Goal: Task Accomplishment & Management: Use online tool/utility

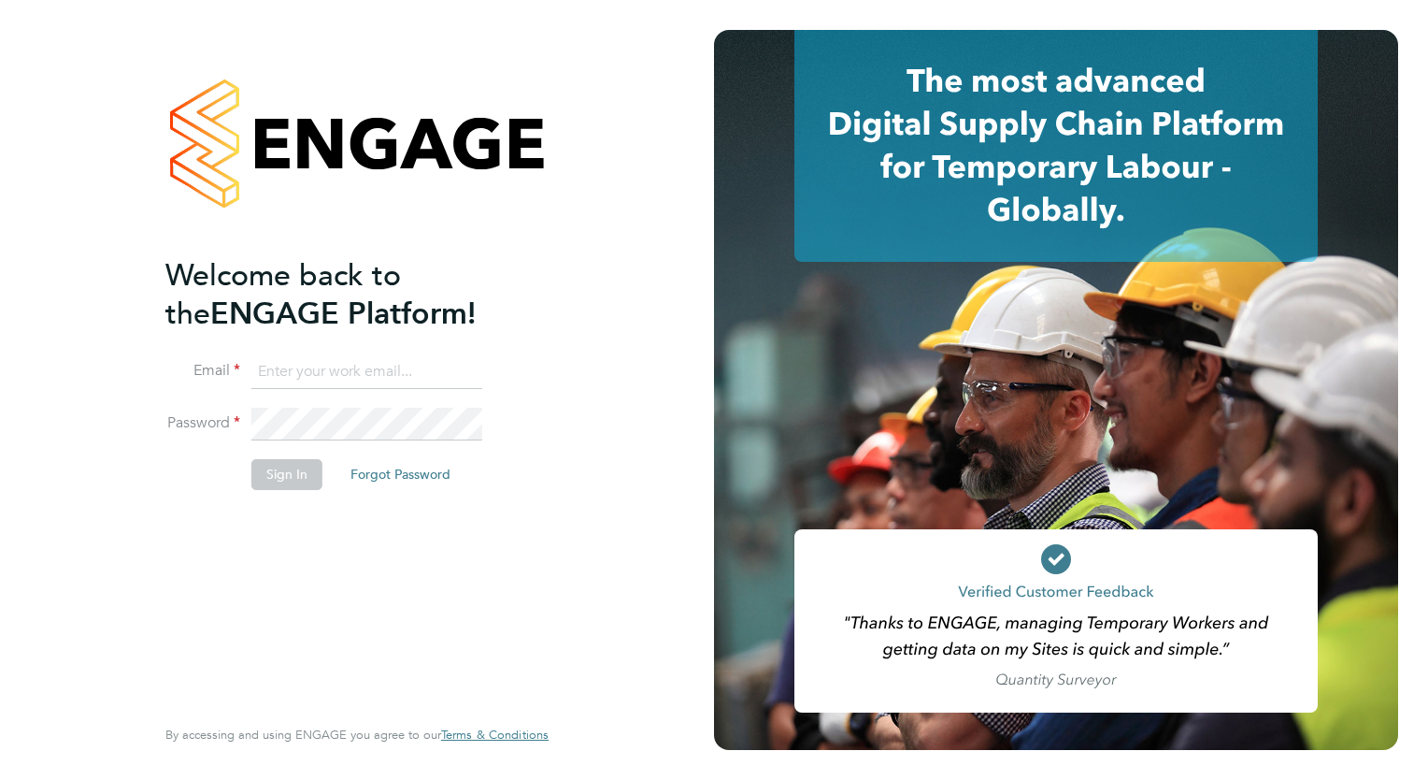
type input "loarda.fregjaj@buildrec.com"
click at [268, 472] on button "Sign In" at bounding box center [286, 474] width 71 height 30
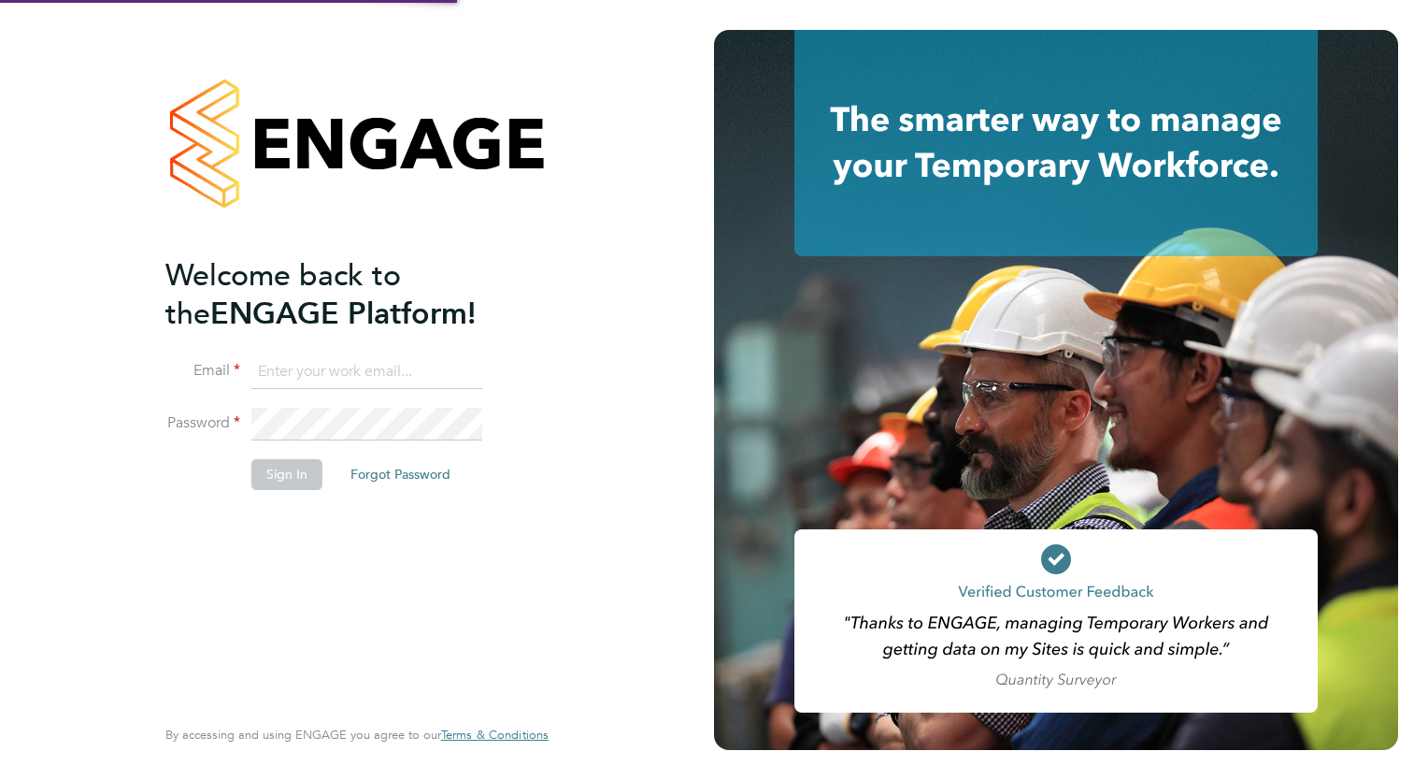
type input "[EMAIL_ADDRESS][DOMAIN_NAME]"
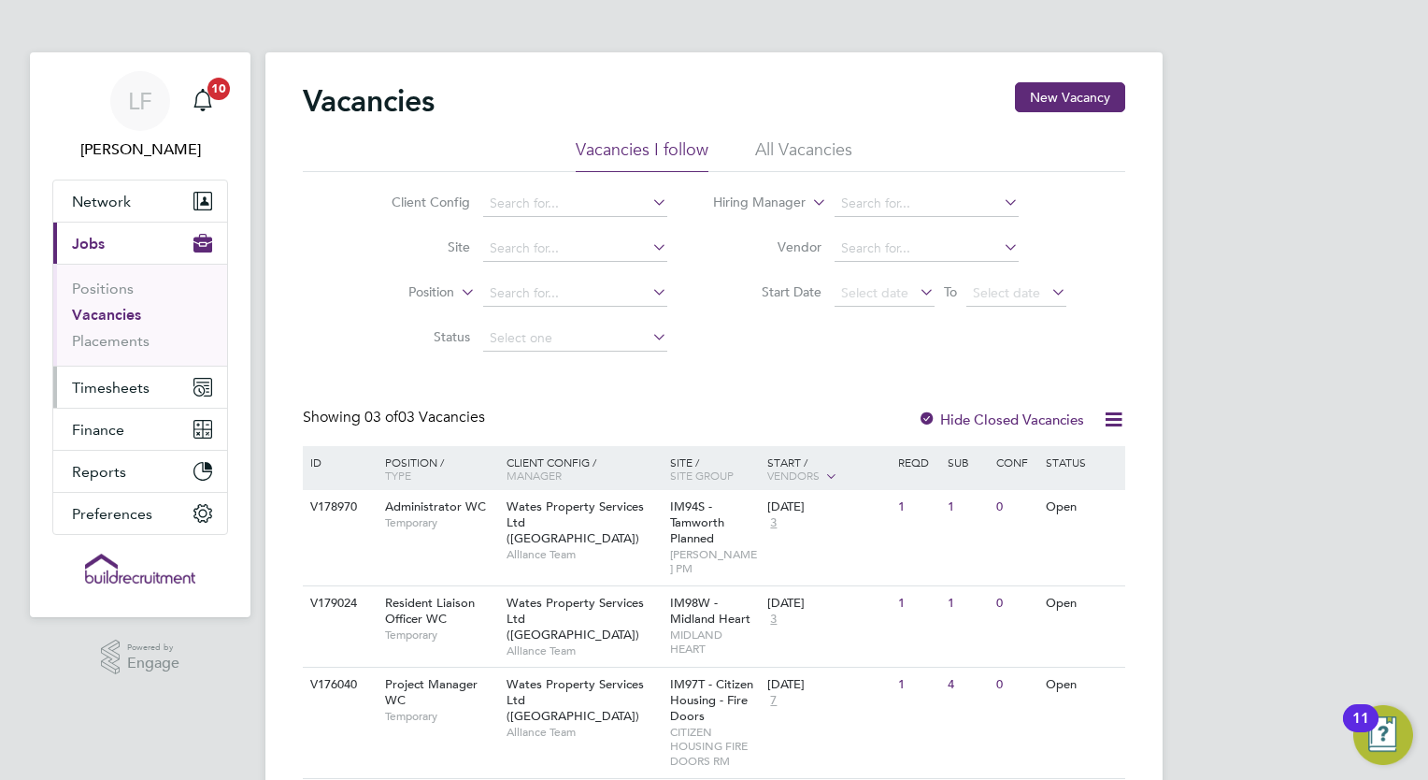
click at [107, 384] on span "Timesheets" at bounding box center [111, 388] width 78 height 18
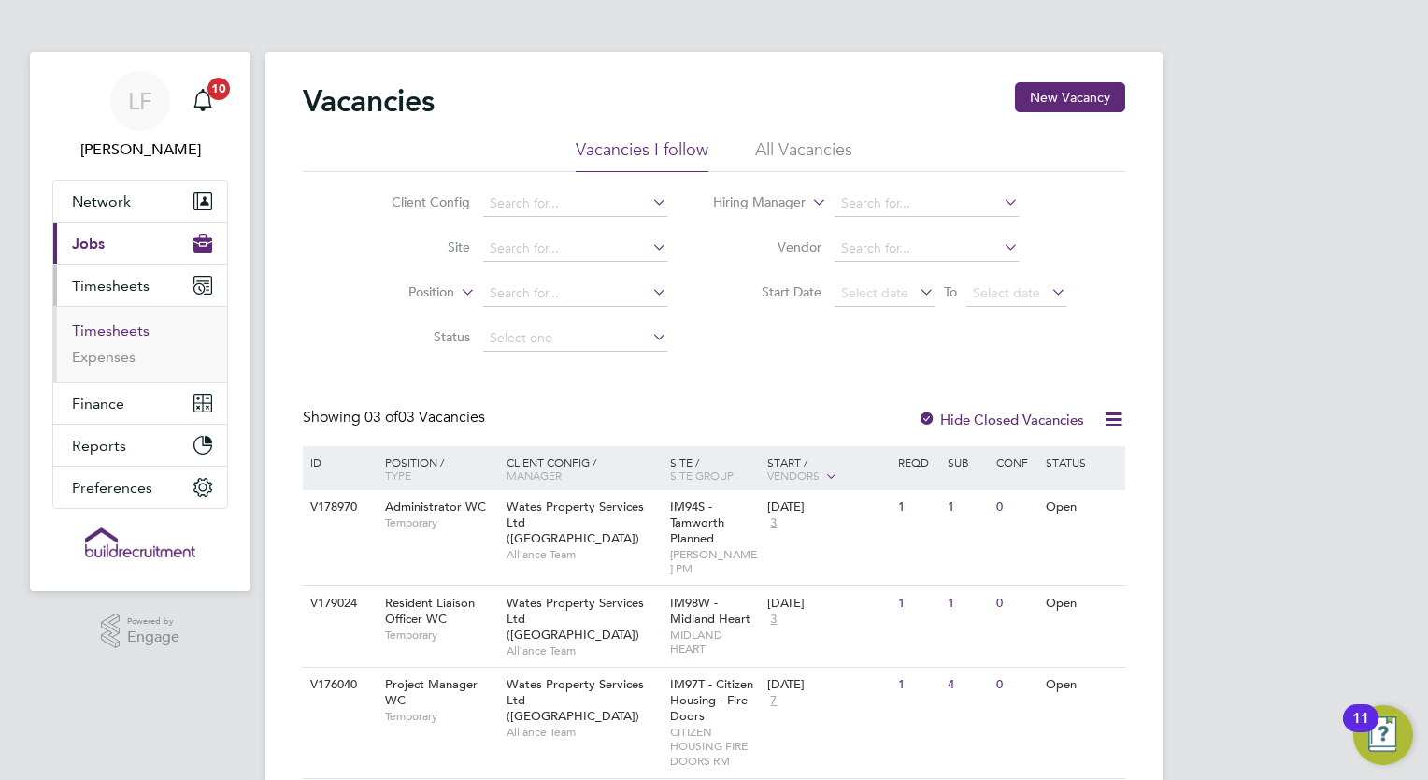
click at [125, 334] on link "Timesheets" at bounding box center [111, 331] width 78 height 18
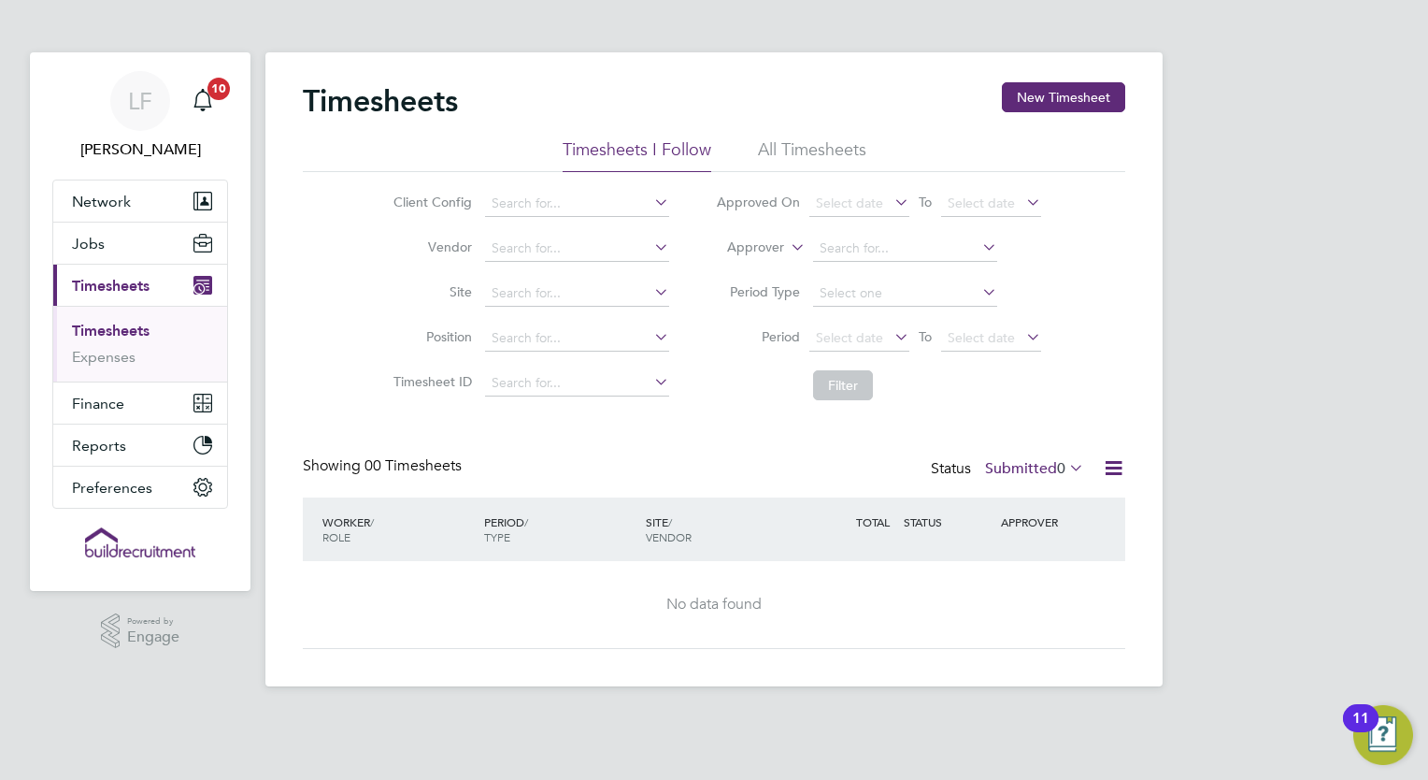
click at [769, 156] on li "All Timesheets" at bounding box center [812, 155] width 108 height 34
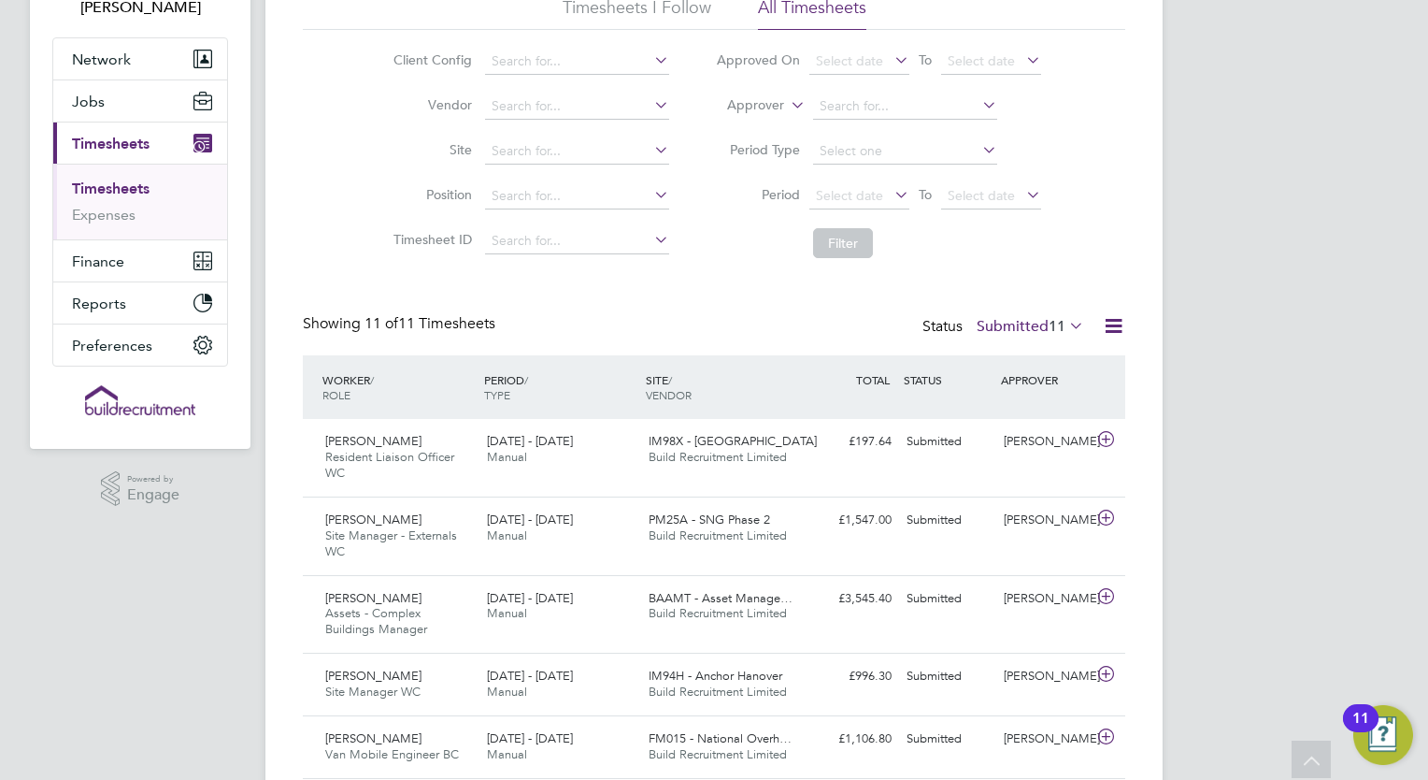
click at [930, 331] on div "Status Submitted 11" at bounding box center [1005, 327] width 165 height 26
click at [998, 324] on label "Submitted 11" at bounding box center [1030, 326] width 107 height 19
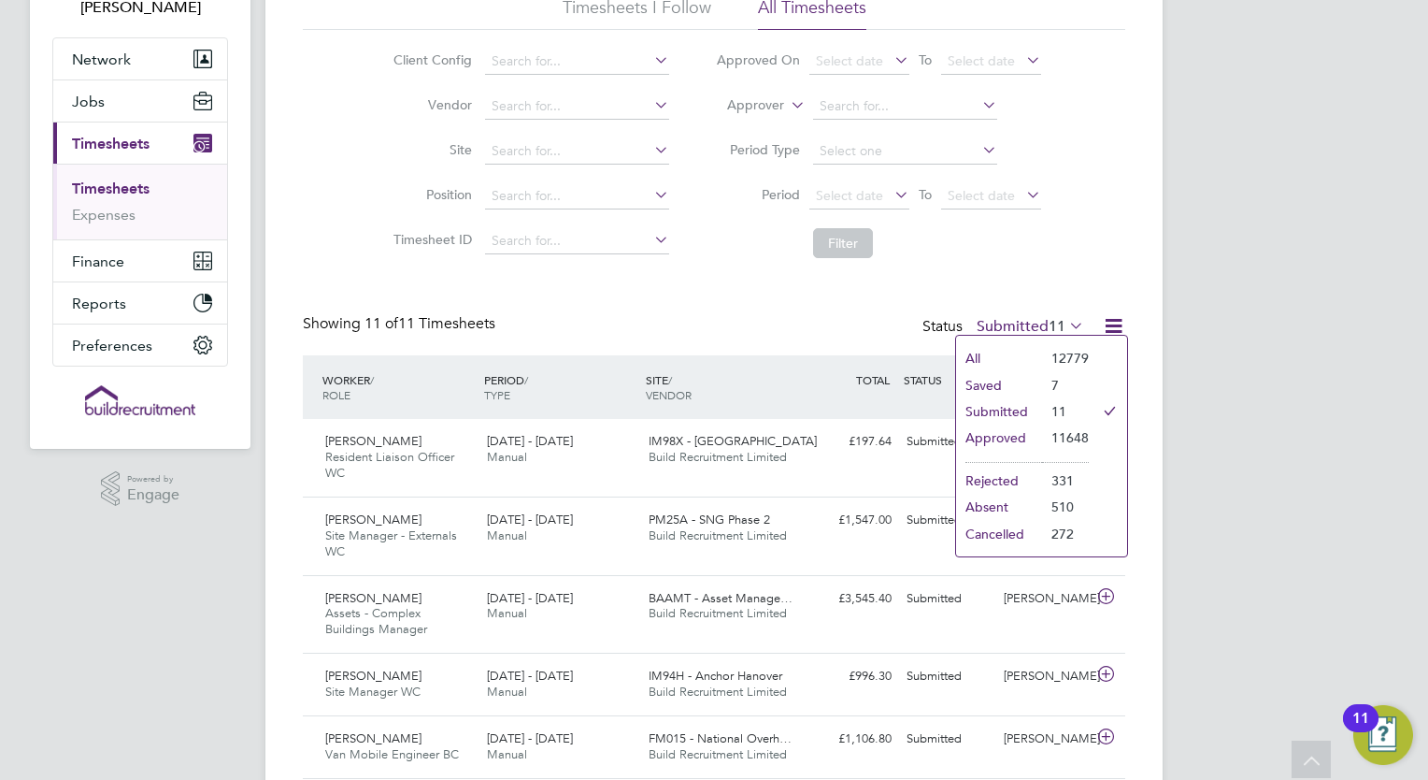
click at [1036, 443] on li "Approved" at bounding box center [999, 437] width 86 height 26
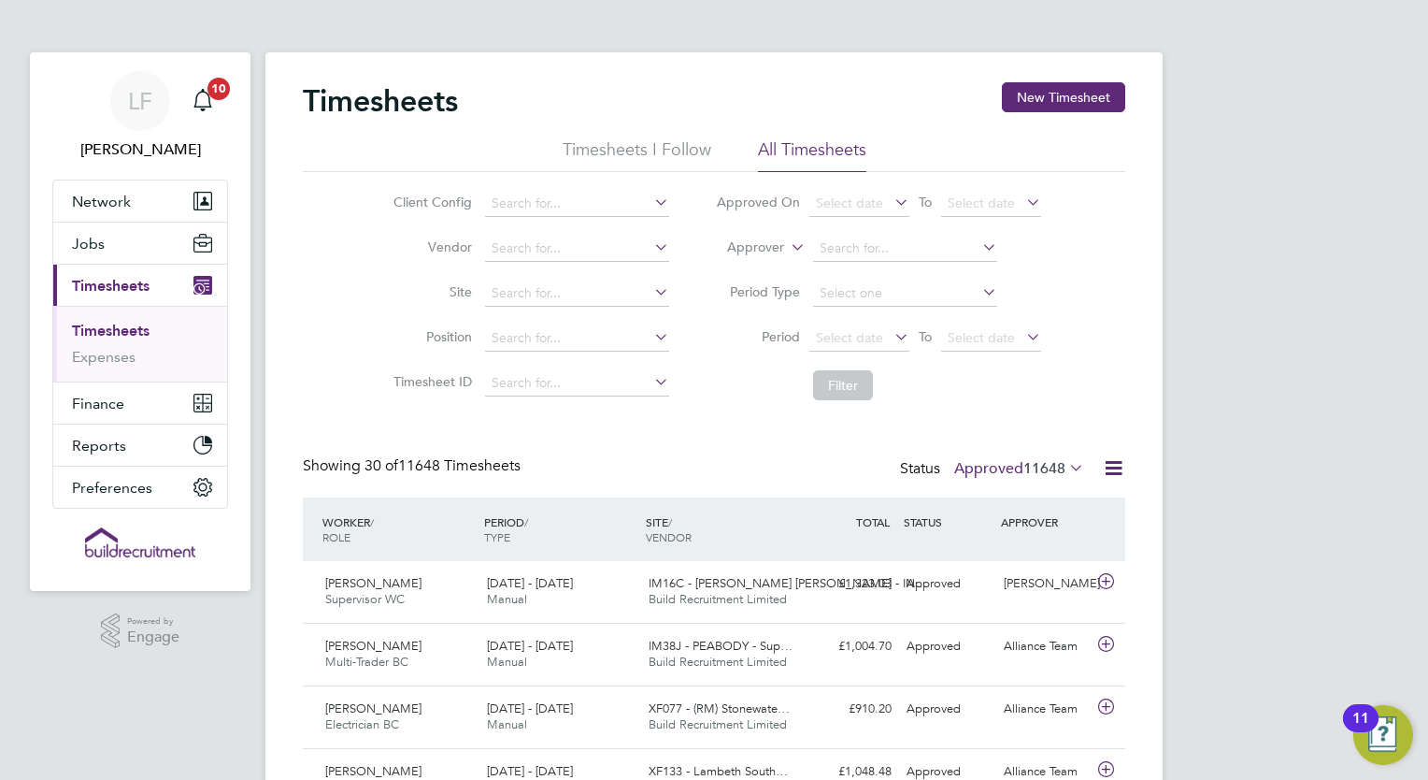
click at [1009, 470] on label "Approved 11648" at bounding box center [1019, 468] width 130 height 19
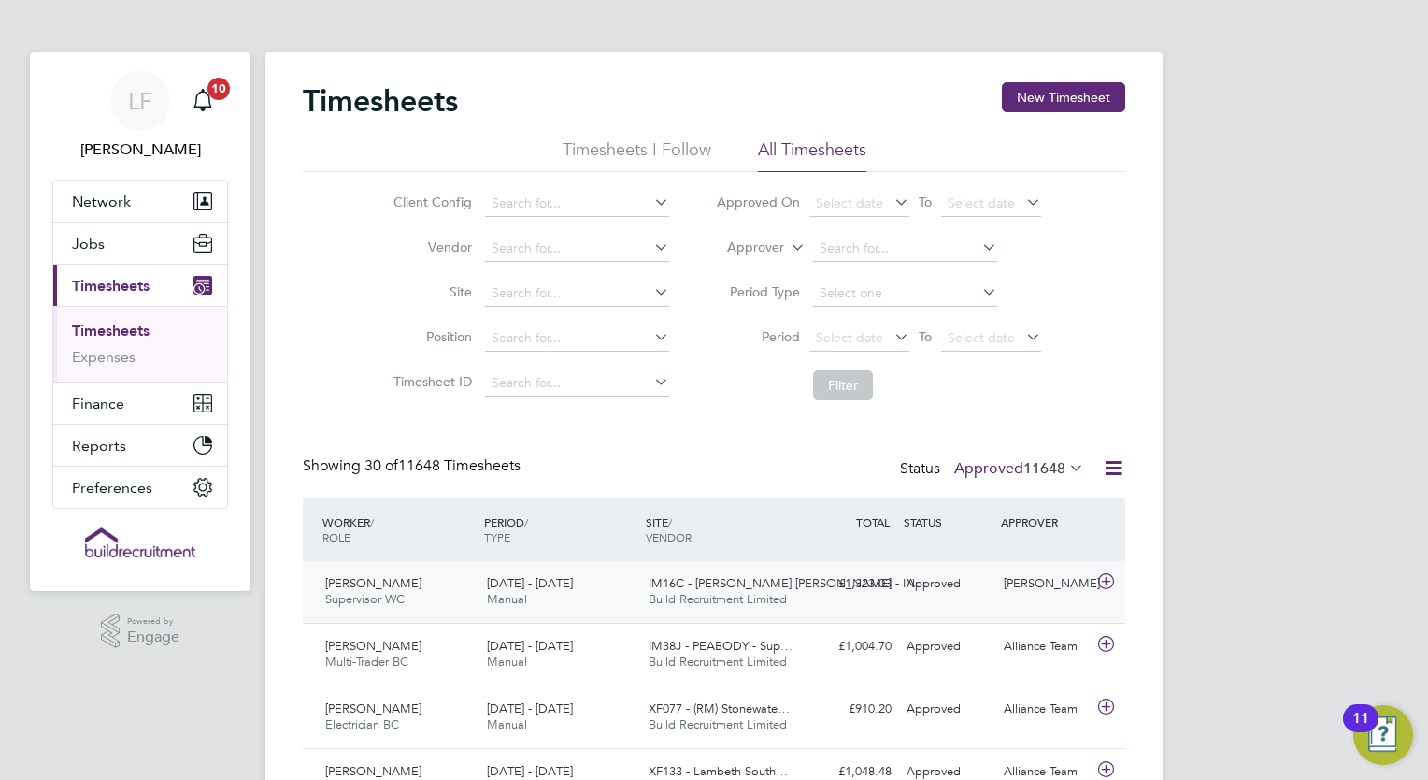
click at [1106, 574] on icon at bounding box center [1105, 581] width 23 height 15
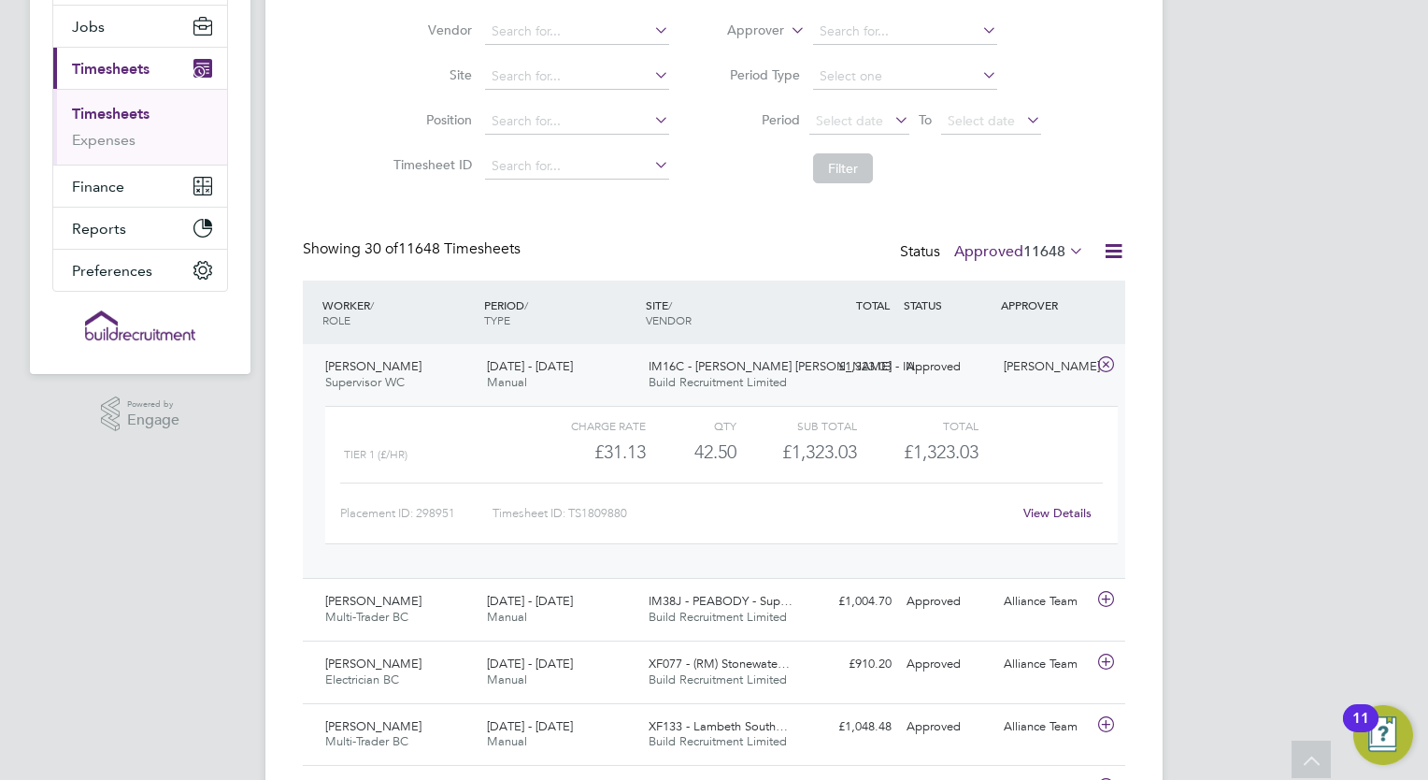
click at [1107, 357] on icon at bounding box center [1105, 364] width 23 height 15
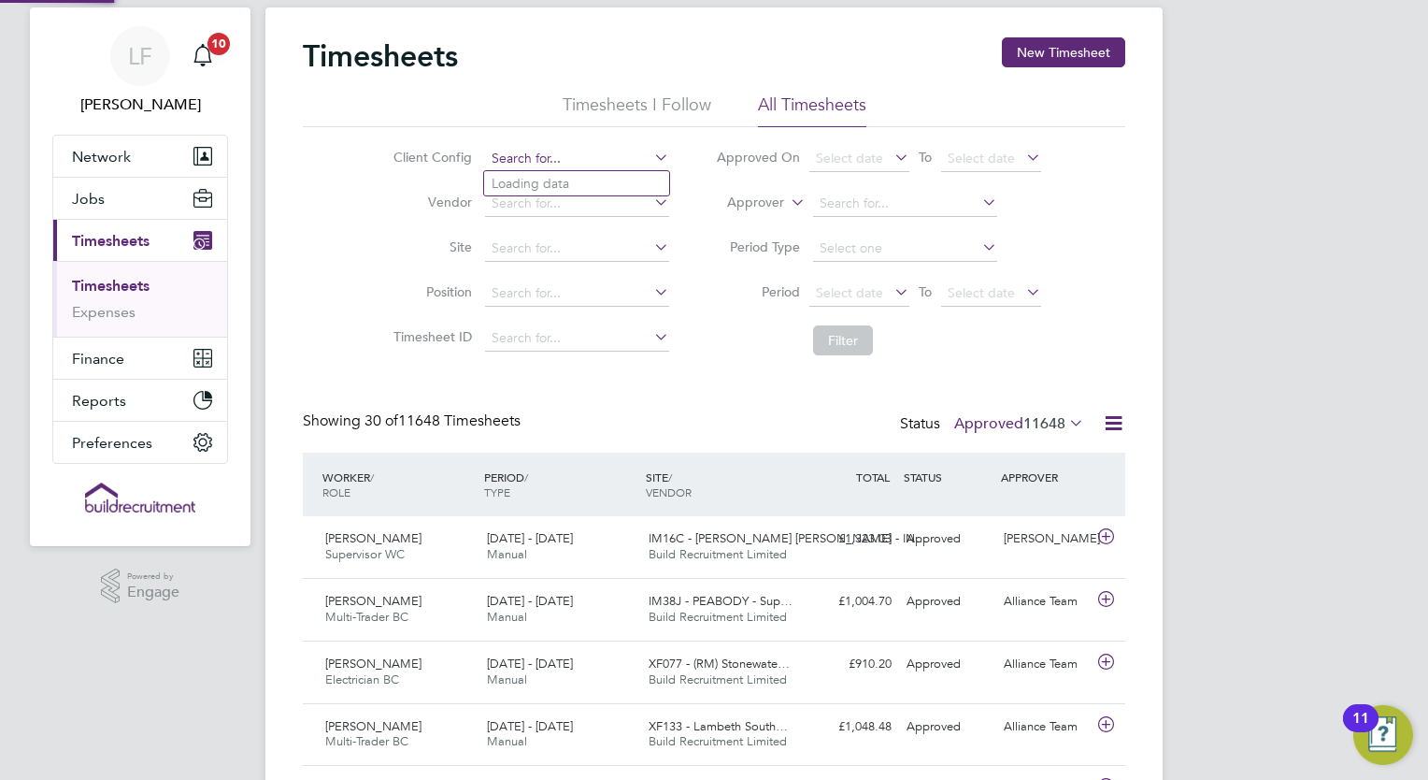
click at [577, 151] on input at bounding box center [577, 159] width 184 height 26
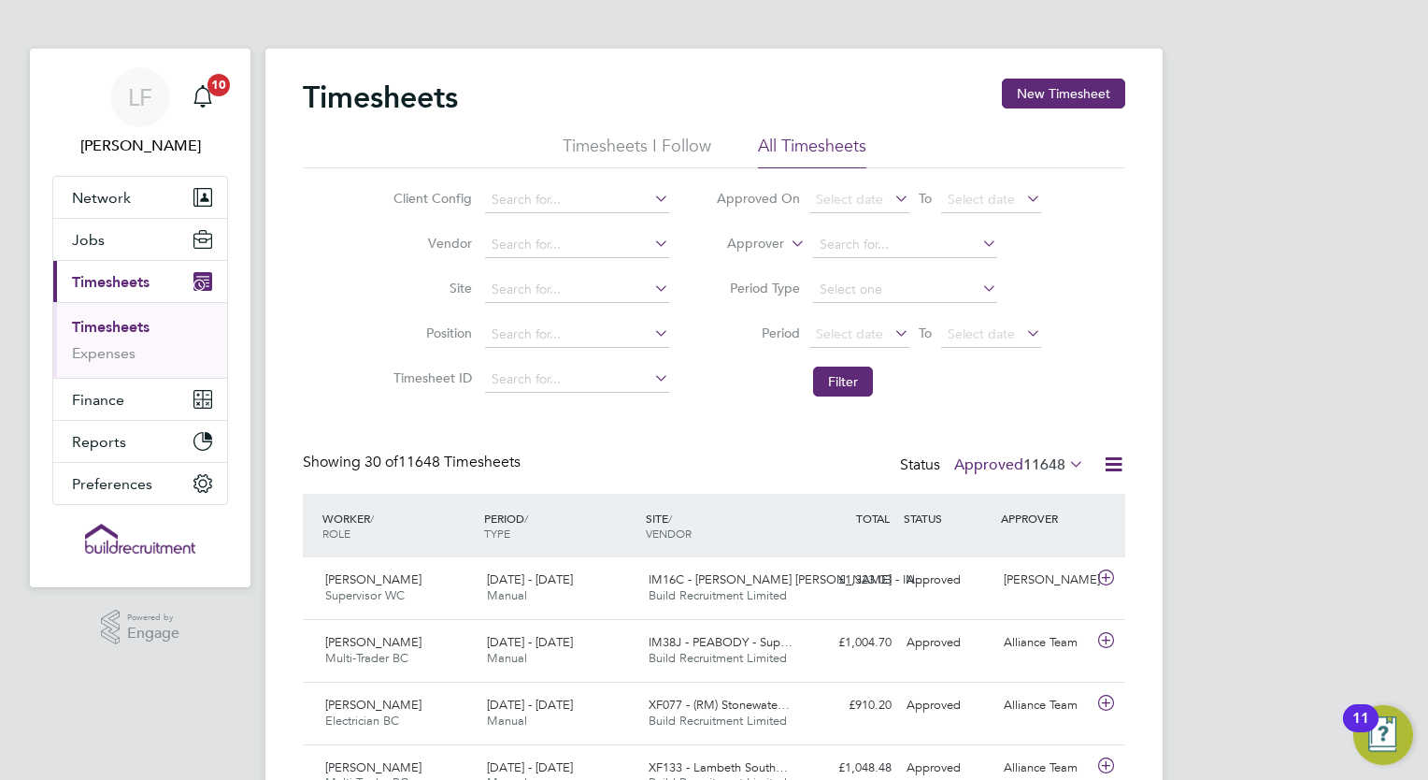
click at [1040, 469] on span "11648" at bounding box center [1044, 464] width 42 height 19
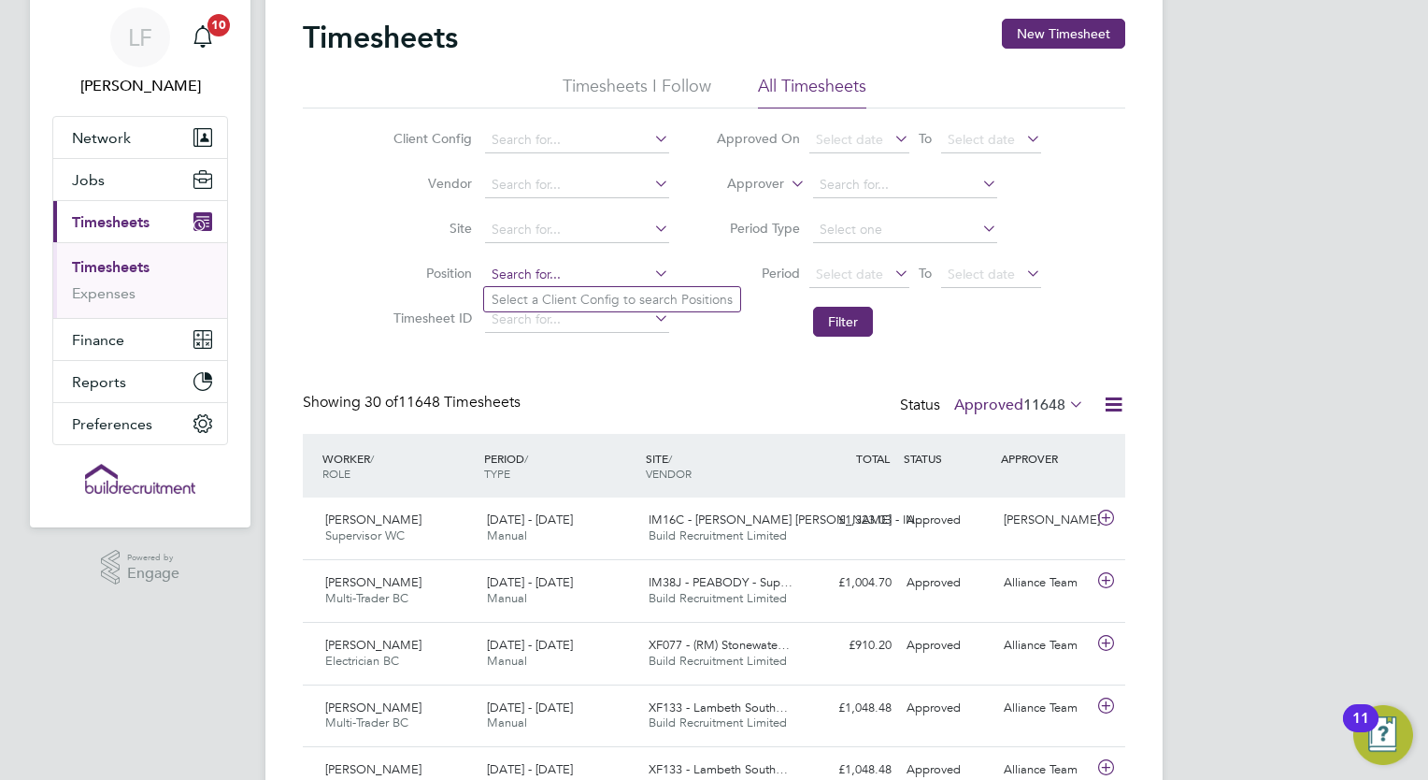
click at [601, 272] on input at bounding box center [577, 275] width 184 height 26
click at [605, 275] on input "supervisor" at bounding box center [577, 275] width 184 height 26
type input "supervisor"
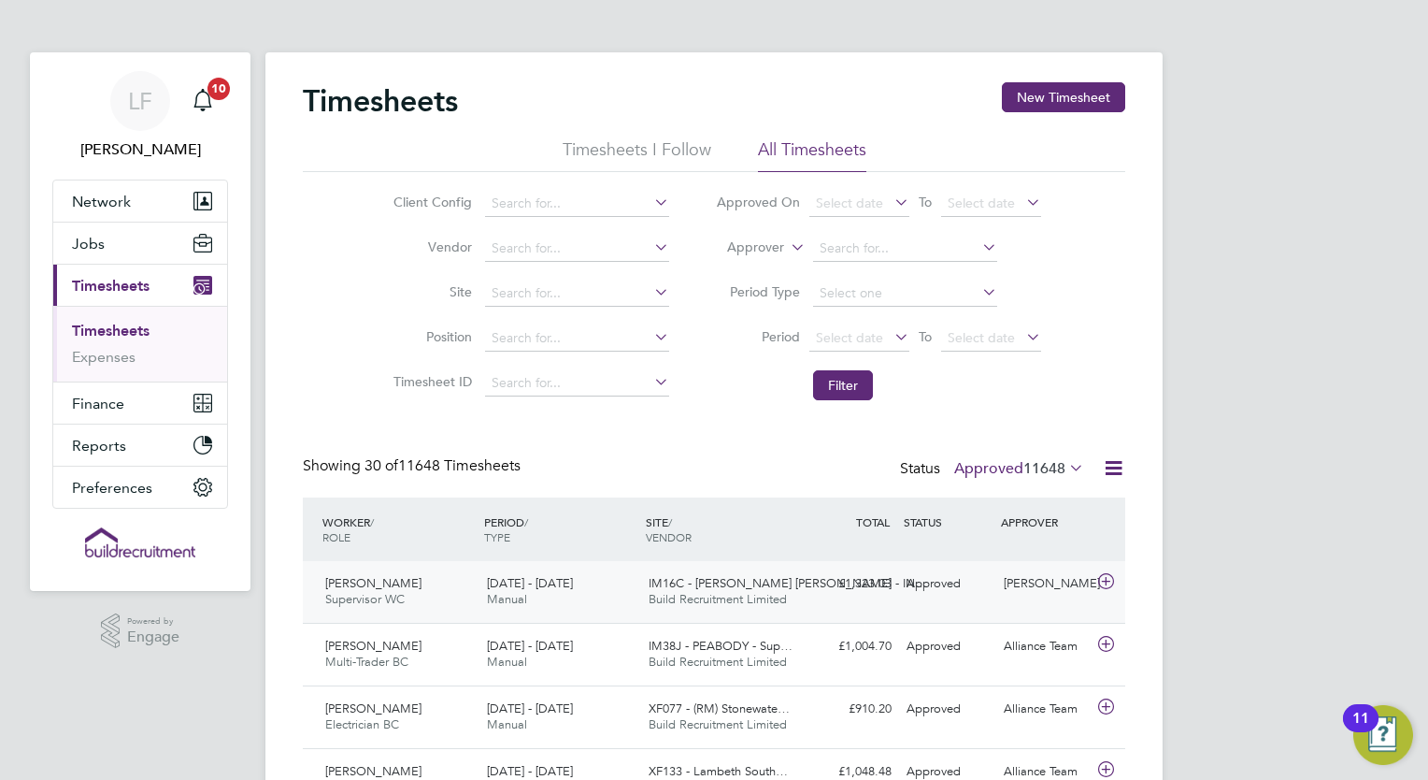
drag, startPoint x: 644, startPoint y: 581, endPoint x: 684, endPoint y: 578, distance: 40.4
click at [684, 578] on div "IM16C - NOTT HILL - IN… Build Recruitment Limited" at bounding box center [722, 591] width 162 height 47
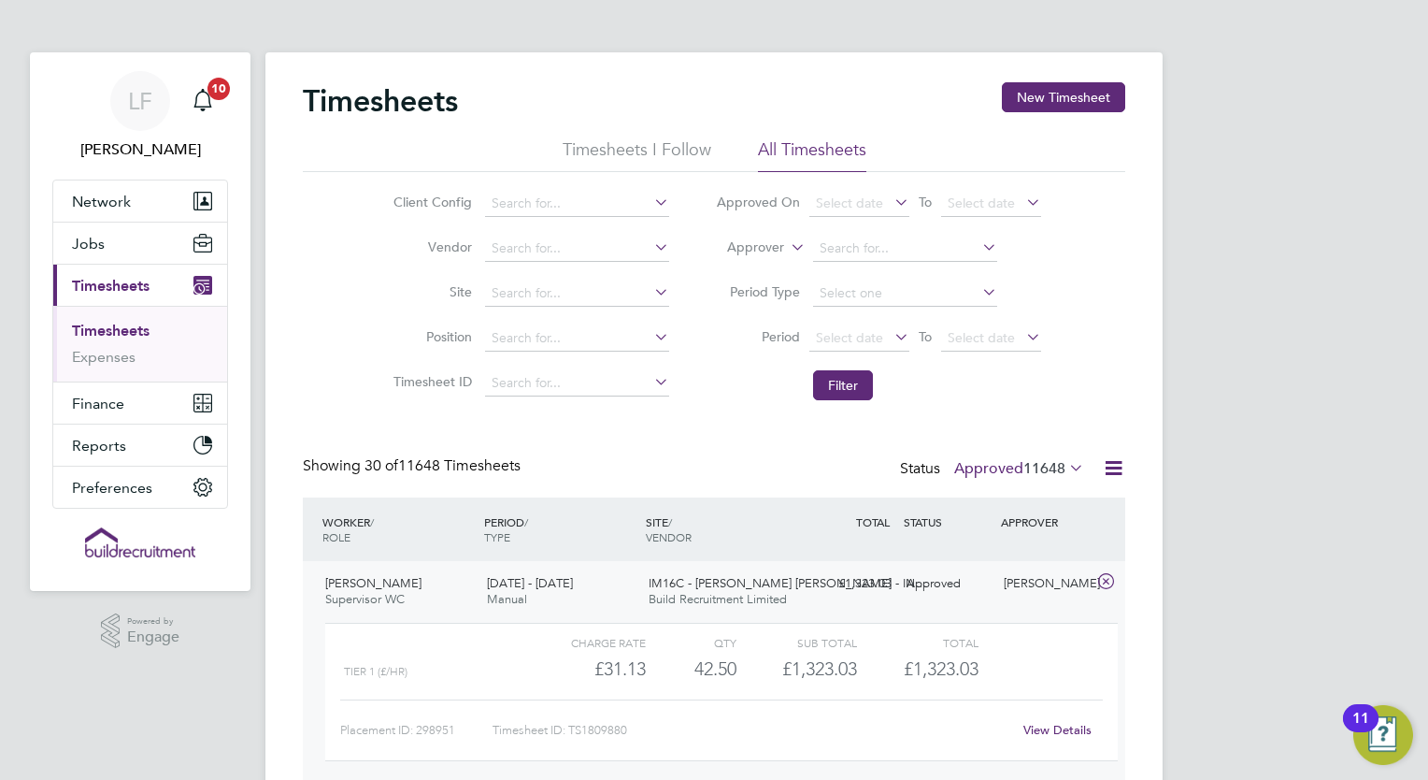
scroll to position [31, 181]
click at [684, 578] on span "IM16C - NOTT HILL - IN…" at bounding box center [788, 583] width 279 height 16
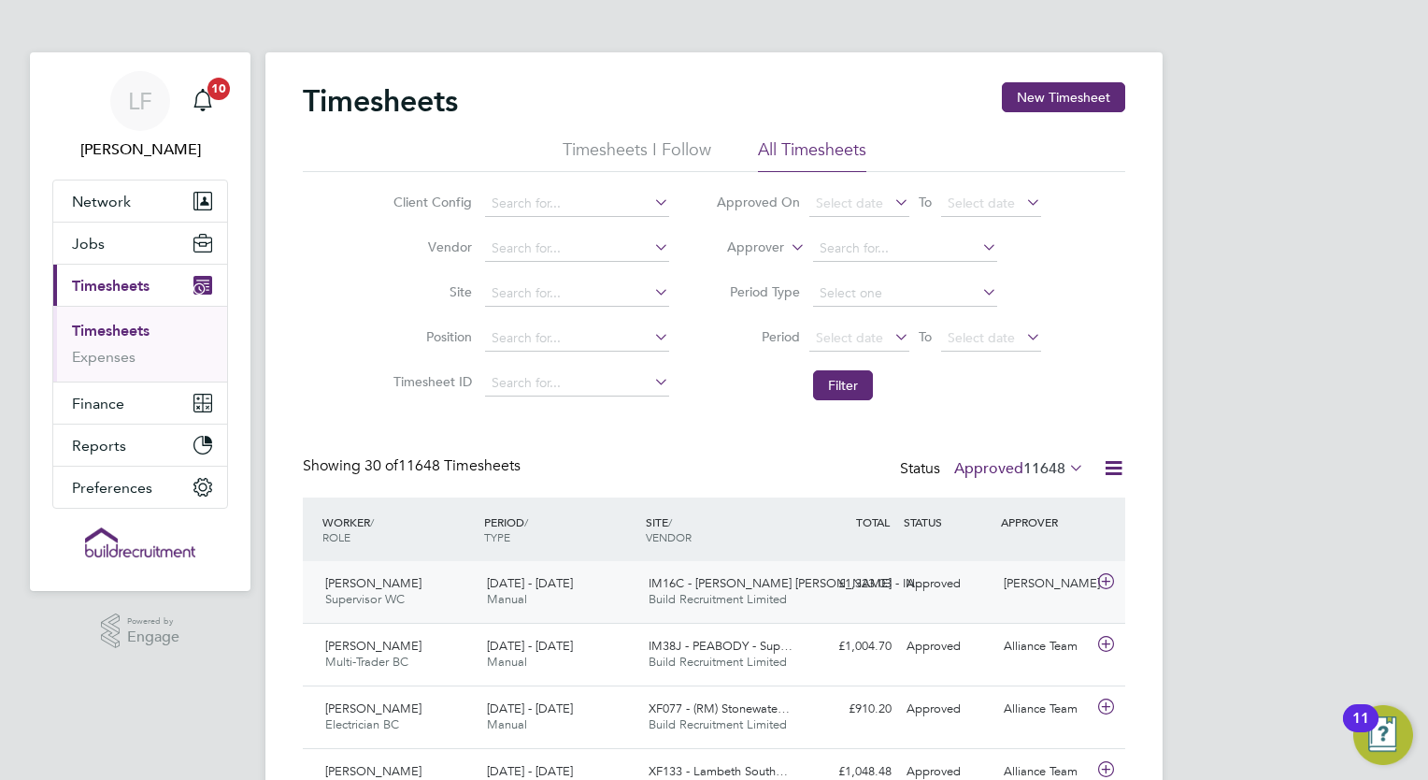
click at [684, 578] on span "IM16C - NOTT HILL - IN…" at bounding box center [788, 583] width 279 height 16
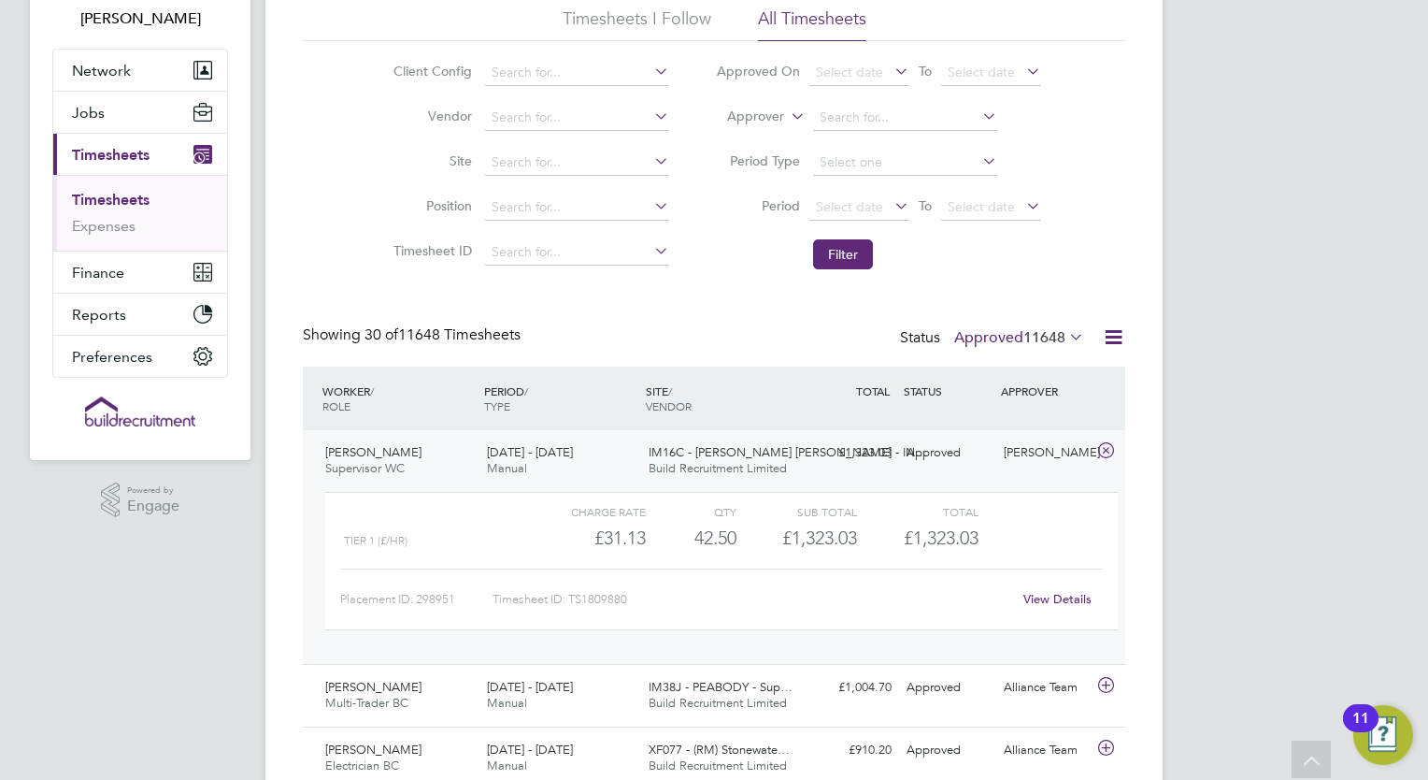
scroll to position [131, 0]
drag, startPoint x: 647, startPoint y: 452, endPoint x: 722, endPoint y: 451, distance: 74.8
click at [722, 451] on div "IM16C - NOTT HILL - IN… Build Recruitment Limited" at bounding box center [722, 460] width 162 height 47
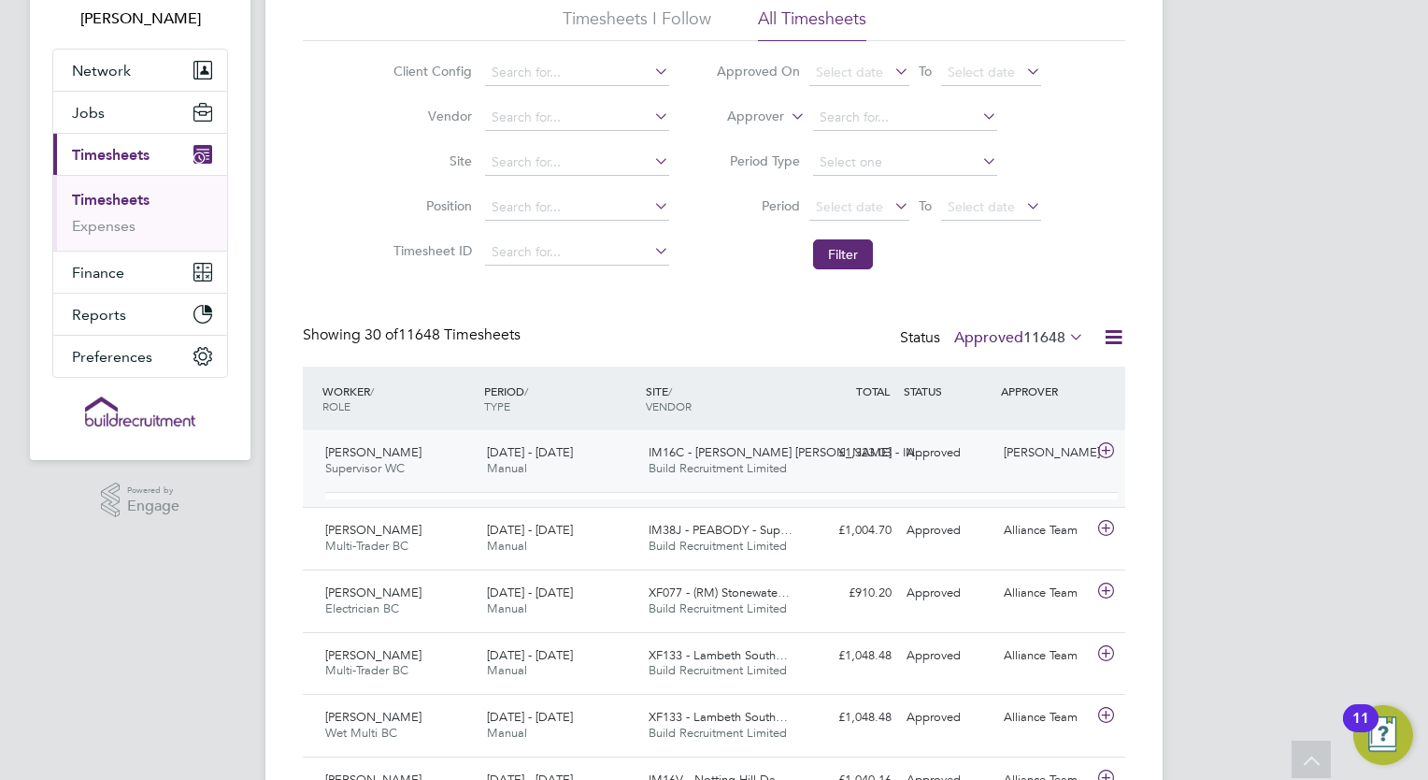
click at [722, 451] on span "IM16C - NOTT HILL - IN…" at bounding box center [788, 452] width 279 height 16
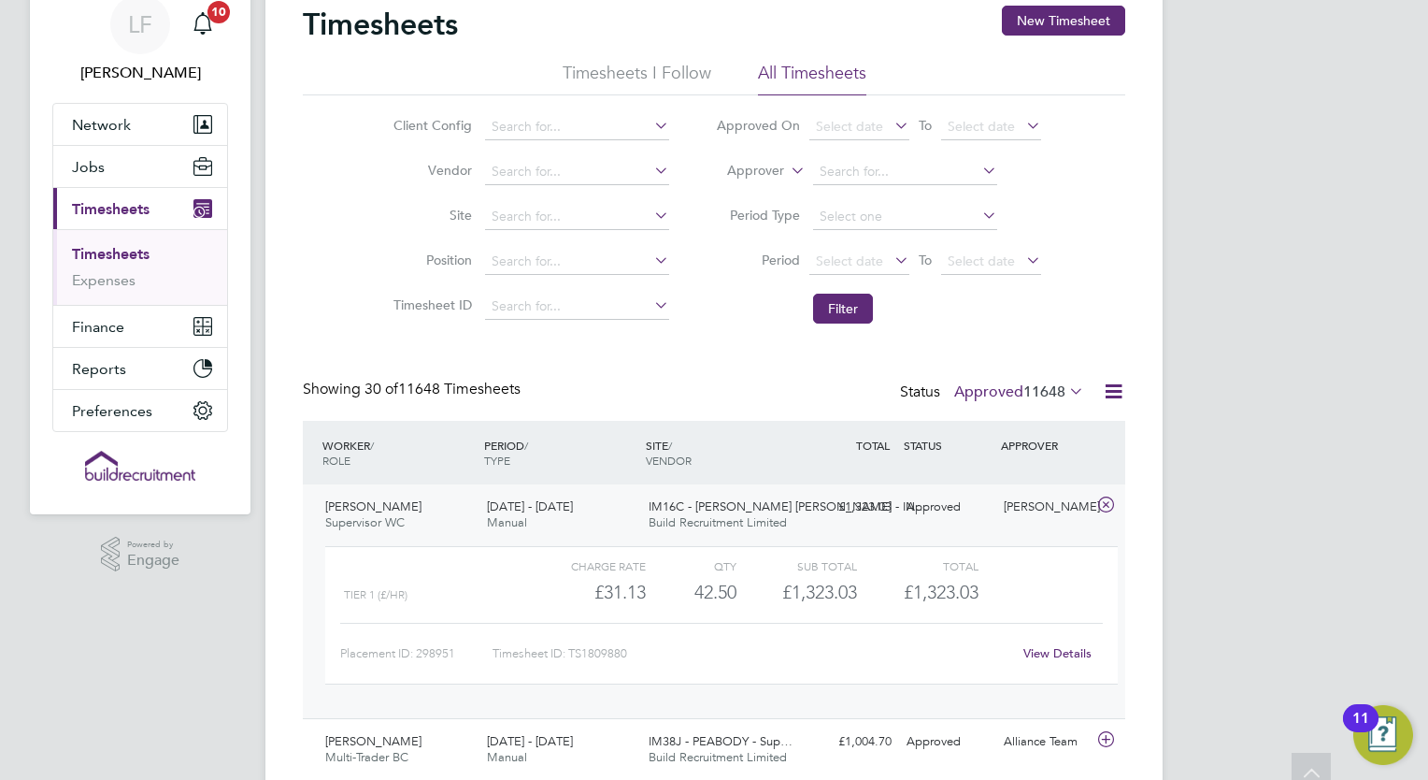
scroll to position [75, 0]
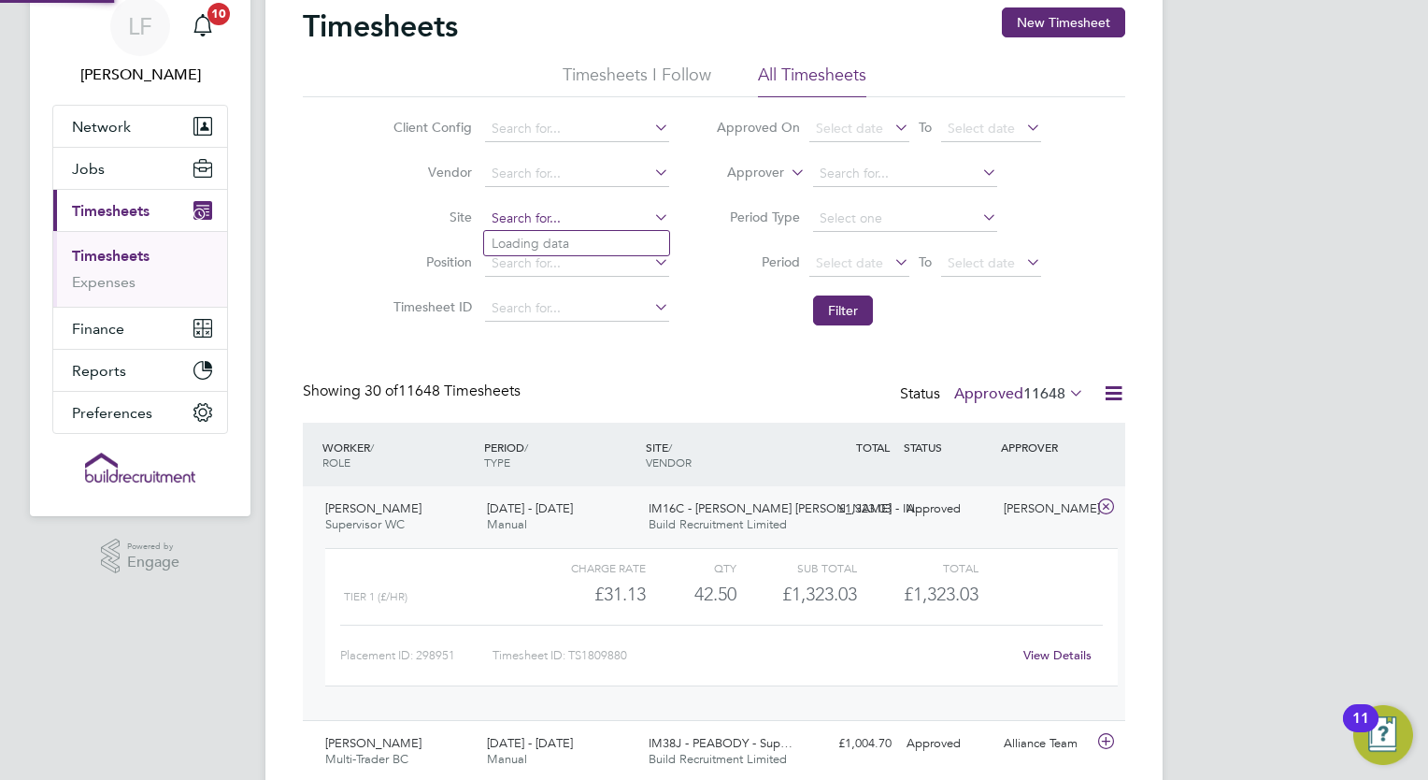
click at [504, 222] on input at bounding box center [577, 219] width 184 height 26
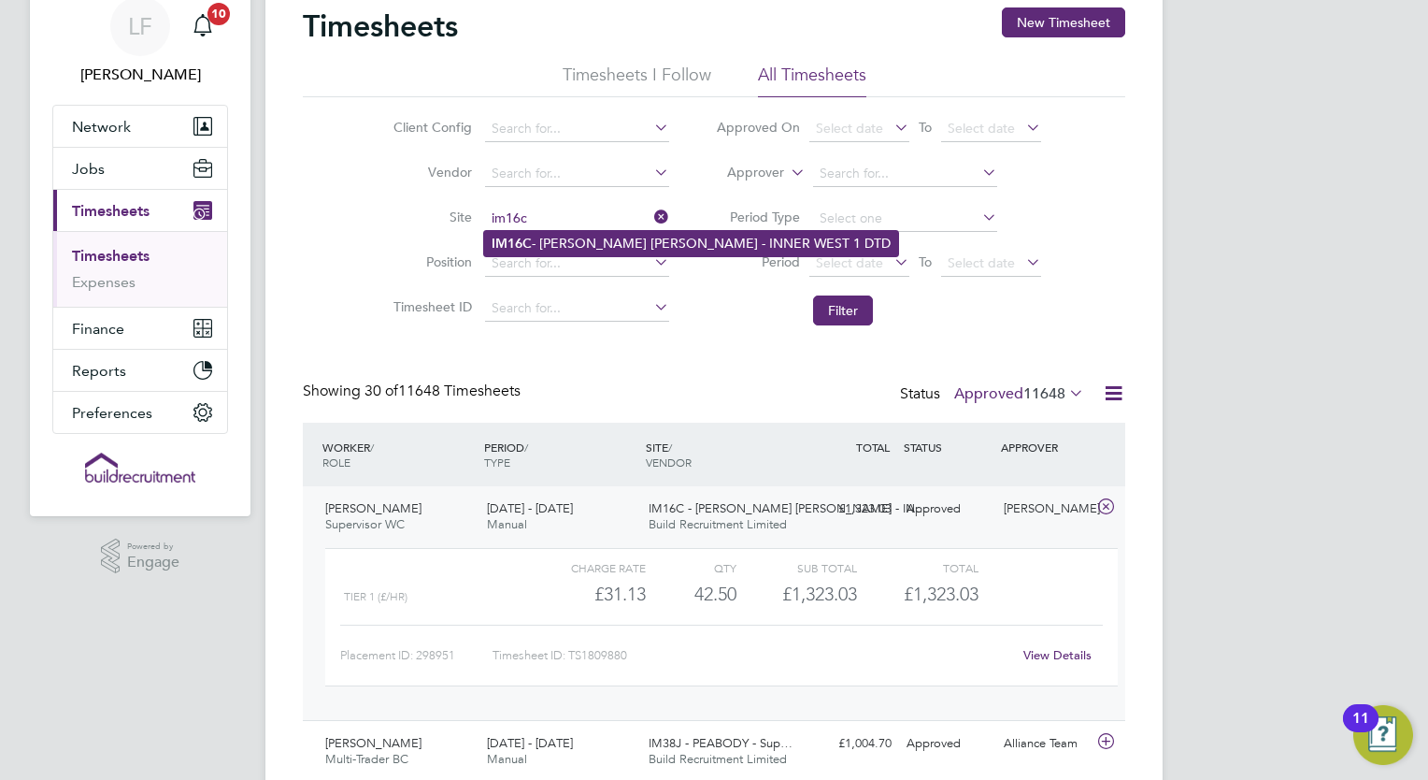
click at [523, 240] on b "IM16C" at bounding box center [512, 244] width 40 height 16
type input "IM16C - NOTT HILL - INNER WEST 1 DTD"
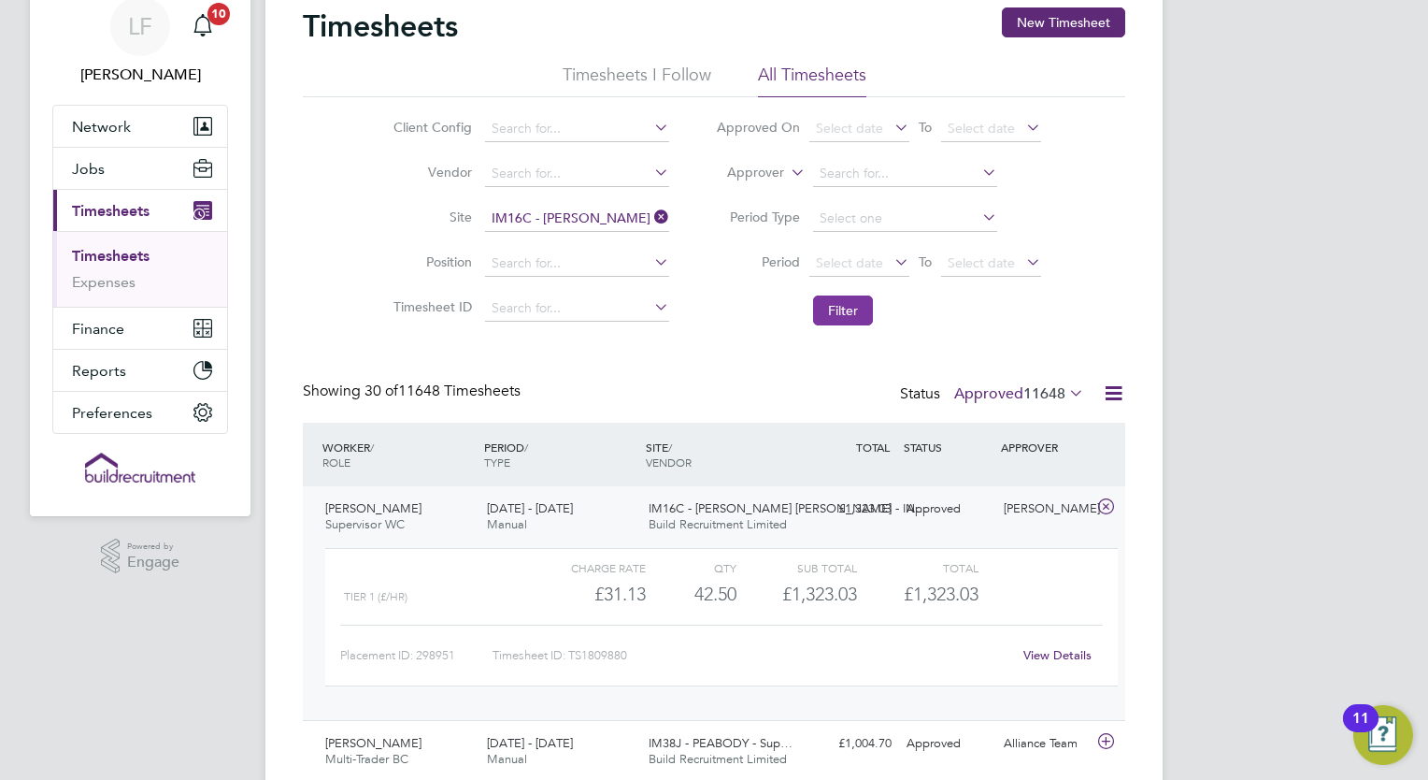
click at [835, 301] on button "Filter" at bounding box center [843, 310] width 60 height 30
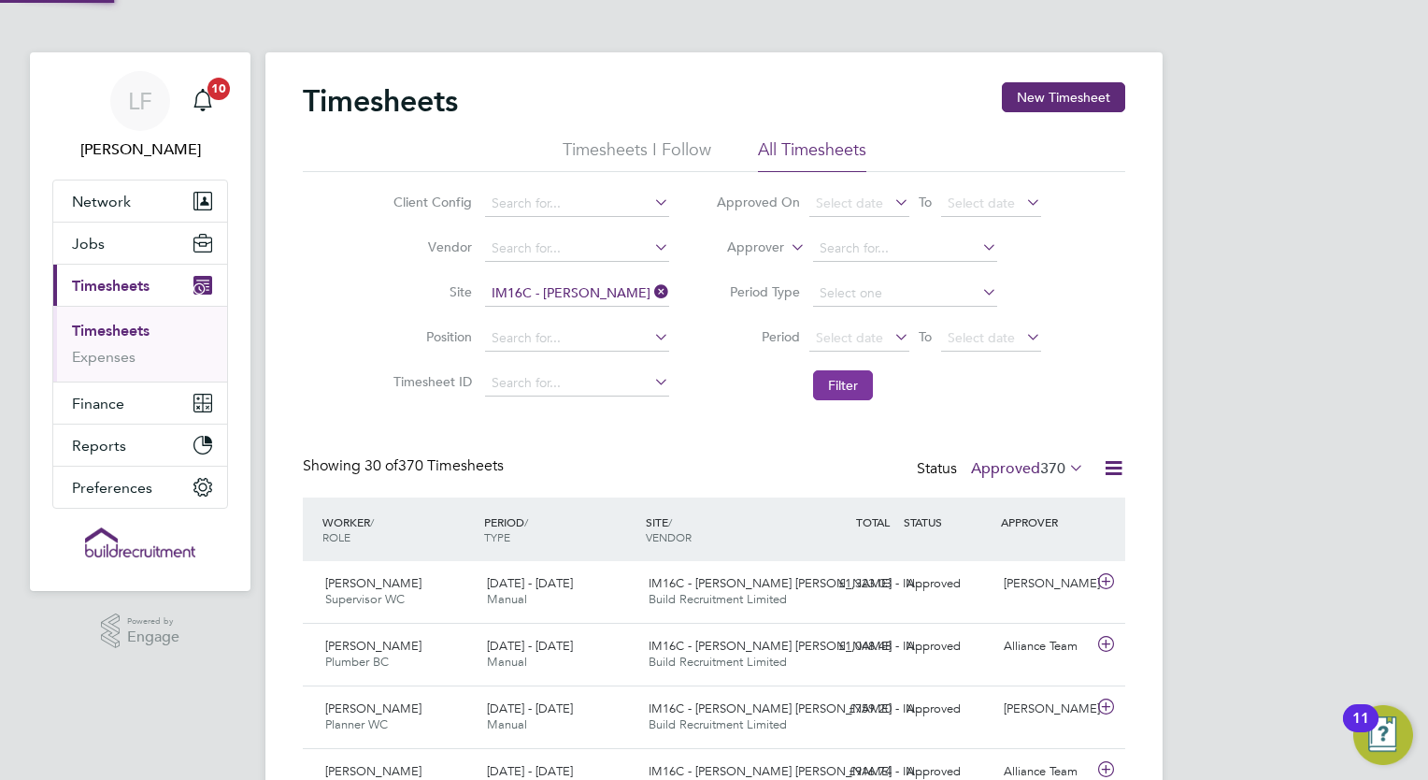
scroll to position [8, 9]
